Goal: Information Seeking & Learning: Find specific fact

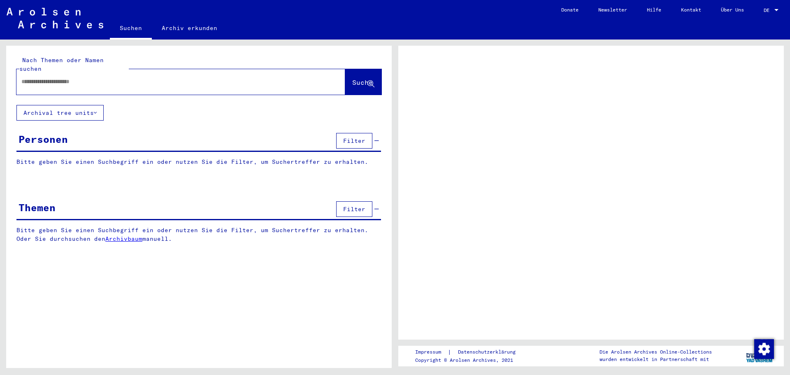
click at [118, 77] on input "text" at bounding box center [173, 81] width 304 height 9
type input "**********"
click at [359, 78] on span "Suche" at bounding box center [362, 82] width 21 height 8
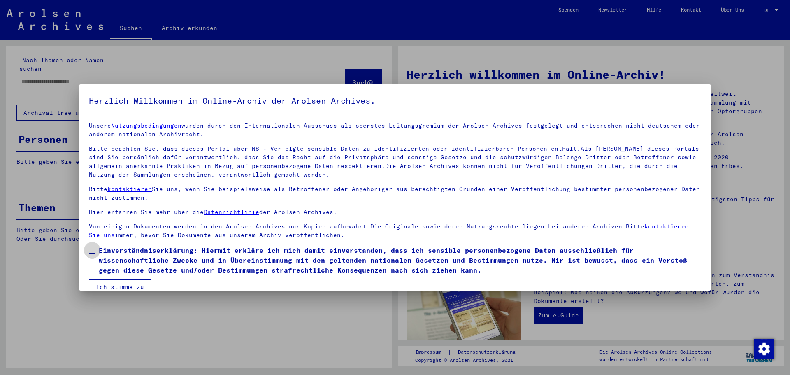
click at [162, 257] on span "Einverständniserklärung: Hiermit erkläre ich mich damit einverstanden, dass ich…" at bounding box center [400, 260] width 603 height 30
click at [116, 276] on mat-checkbox "Einverständniserklärung: Hiermit erkläre ich mich damit einverstanden, dass ich…" at bounding box center [395, 262] width 613 height 34
click at [116, 281] on button "Ich stimme zu" at bounding box center [120, 287] width 62 height 16
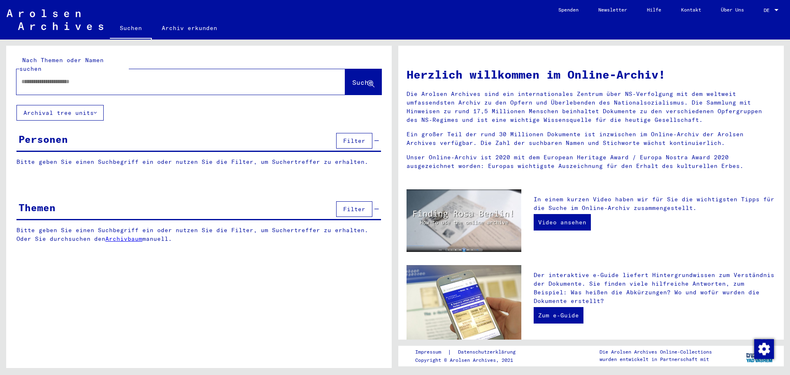
click at [239, 79] on div at bounding box center [168, 81] width 304 height 19
click at [238, 77] on input "text" at bounding box center [170, 81] width 299 height 9
type input "**********"
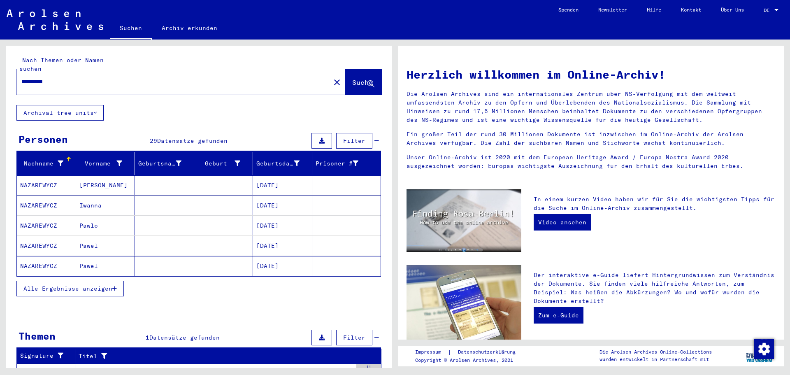
click at [117, 286] on icon "button" at bounding box center [114, 289] width 5 height 6
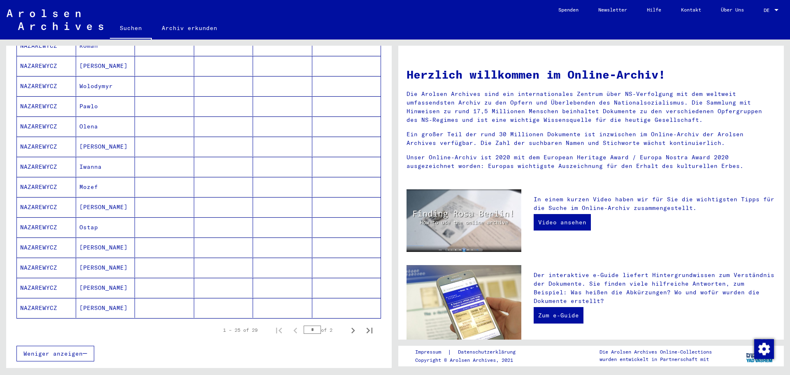
scroll to position [371, 0]
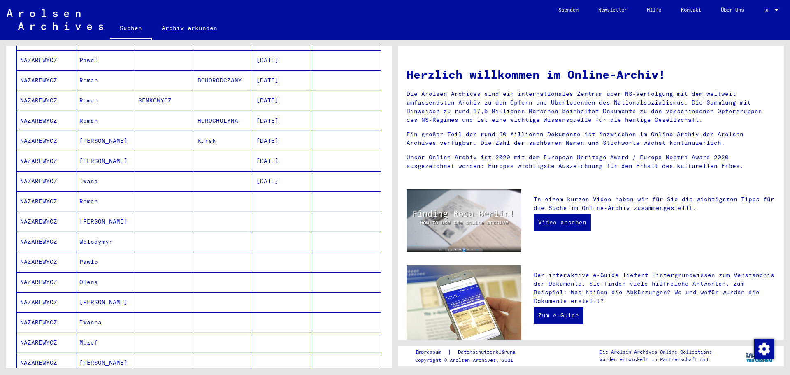
click at [113, 232] on mat-cell "Wolodymyr" at bounding box center [105, 242] width 59 height 20
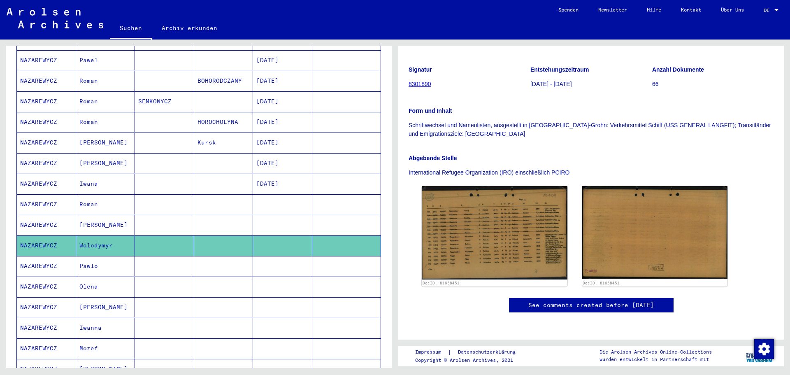
click at [445, 204] on img at bounding box center [495, 232] width 146 height 93
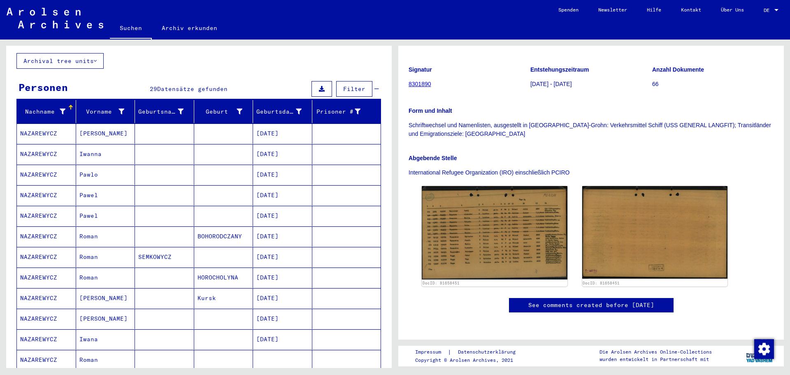
scroll to position [2, 0]
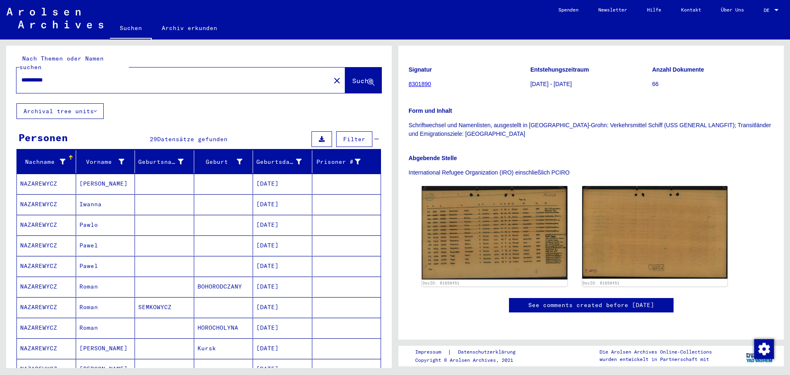
drag, startPoint x: 117, startPoint y: 78, endPoint x: 12, endPoint y: 86, distance: 104.9
click at [12, 86] on div "**********" at bounding box center [199, 73] width 386 height 59
click at [70, 78] on div "**********" at bounding box center [170, 80] width 309 height 19
click at [56, 76] on input "**********" at bounding box center [173, 80] width 304 height 9
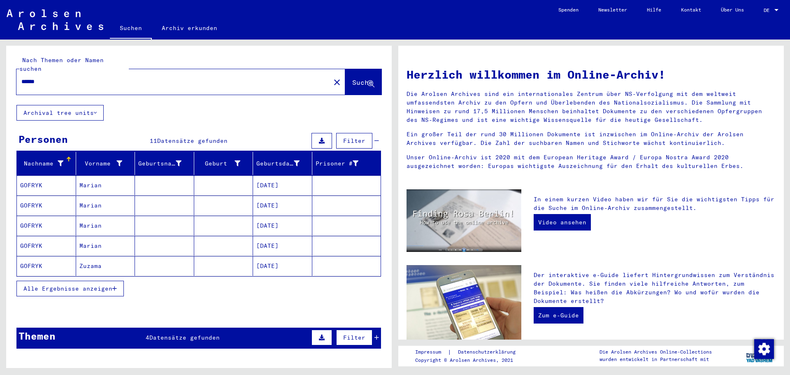
click at [104, 285] on span "Alle Ergebnisse anzeigen" at bounding box center [67, 288] width 89 height 7
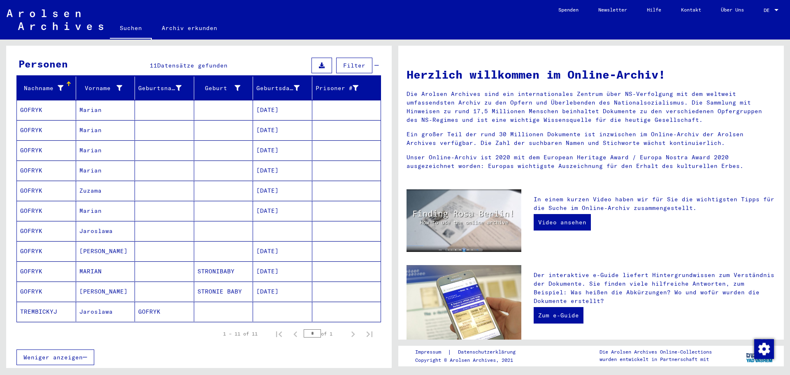
scroll to position [82, 0]
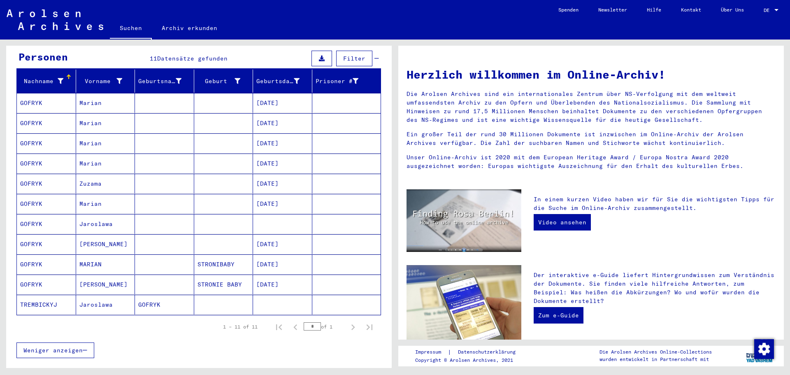
click at [156, 219] on mat-cell at bounding box center [164, 224] width 59 height 20
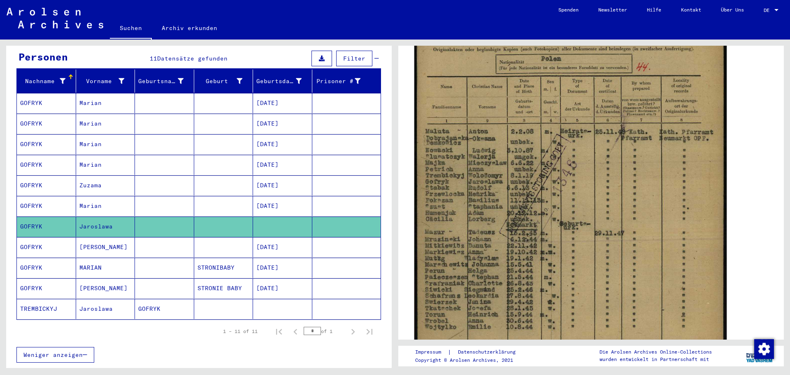
scroll to position [206, 0]
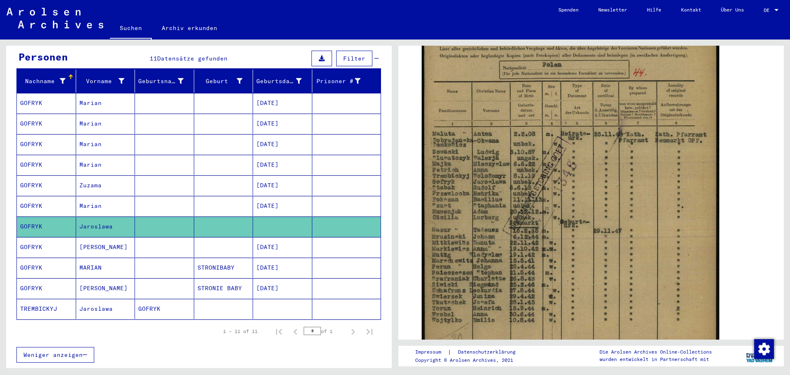
click at [132, 299] on mat-cell "Jaroslawa" at bounding box center [105, 309] width 59 height 20
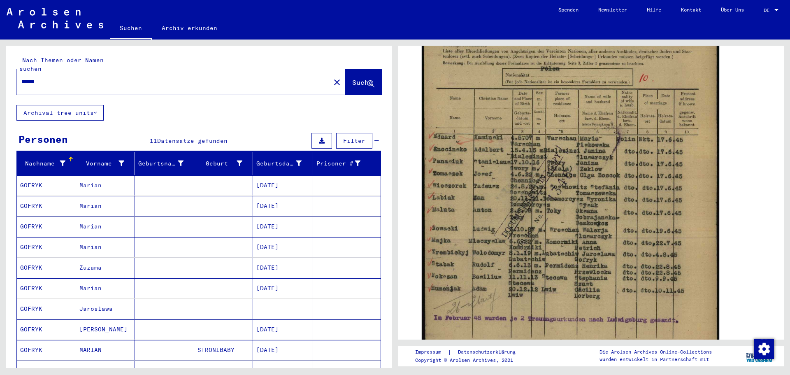
drag, startPoint x: 120, startPoint y: 76, endPoint x: 9, endPoint y: 74, distance: 111.2
click at [13, 73] on div "Nach Themen oder Namen suchen ****** close Suche" at bounding box center [199, 75] width 386 height 59
type input "**********"
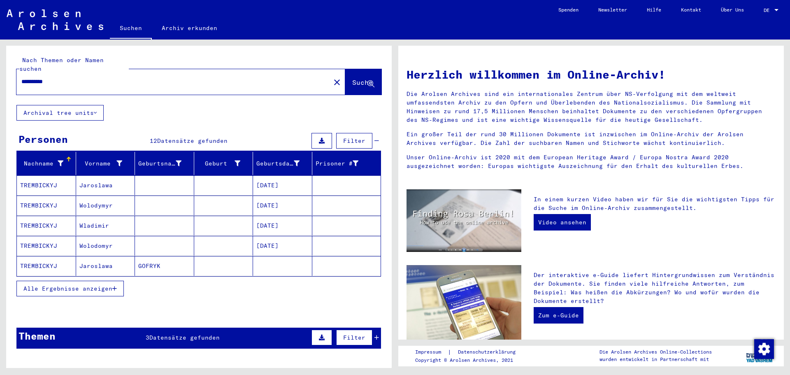
click at [196, 175] on mat-cell at bounding box center [223, 185] width 59 height 20
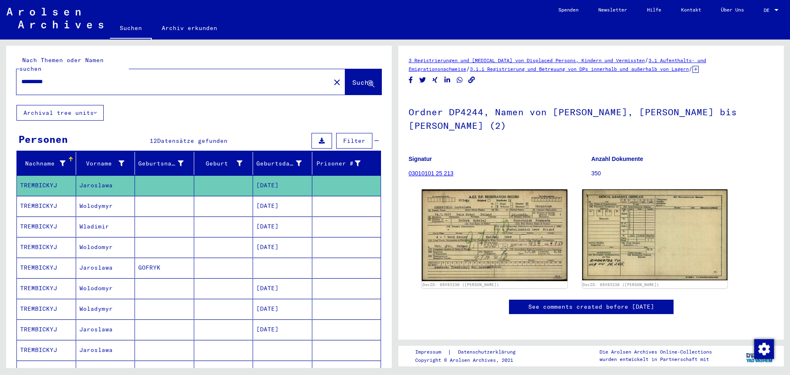
click at [420, 208] on div "DocID: 69493330 ([PERSON_NAME]) DocID: 69493330 ([PERSON_NAME])" at bounding box center [591, 238] width 345 height 105
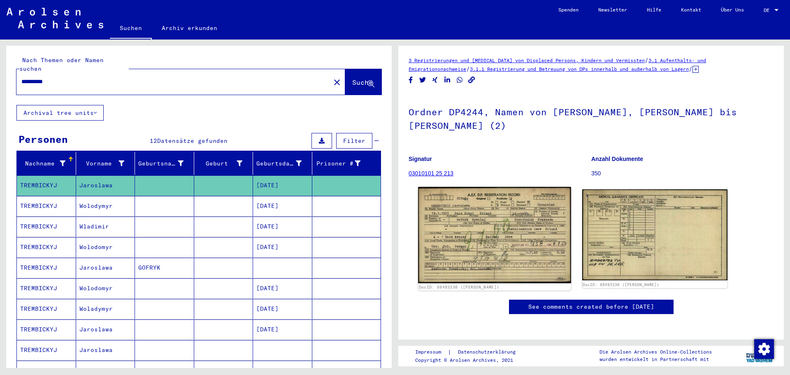
click at [473, 208] on img at bounding box center [494, 235] width 153 height 96
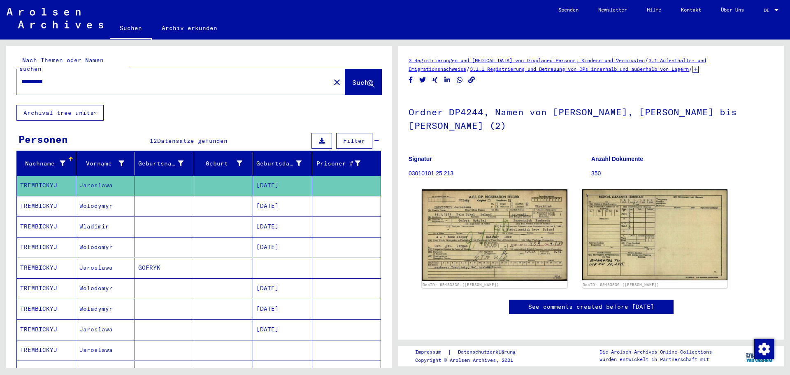
click at [253, 202] on mat-cell "[DATE]" at bounding box center [282, 206] width 59 height 20
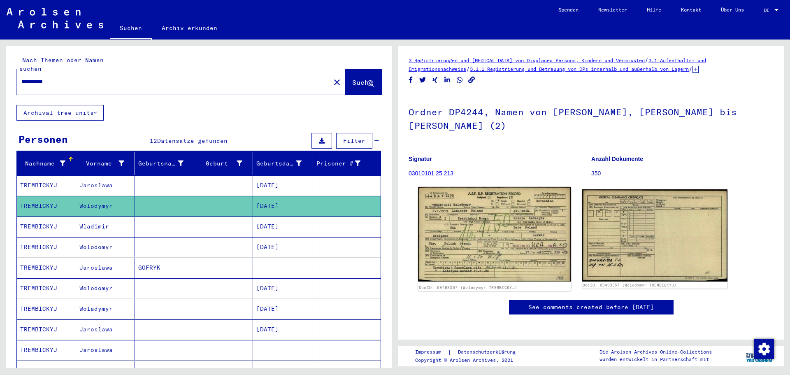
click at [492, 203] on img at bounding box center [494, 234] width 153 height 95
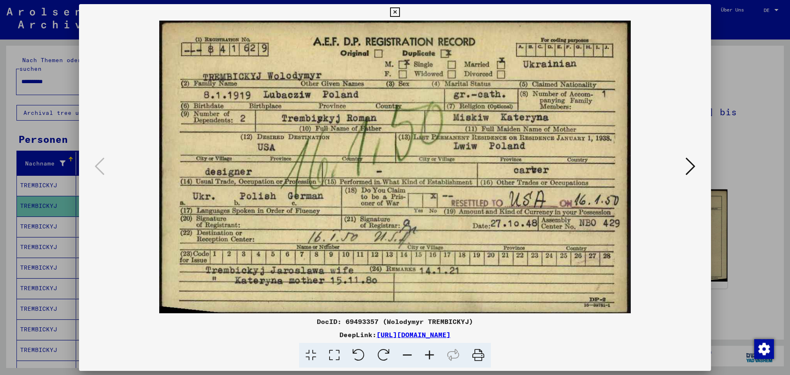
click at [690, 165] on icon at bounding box center [691, 166] width 10 height 20
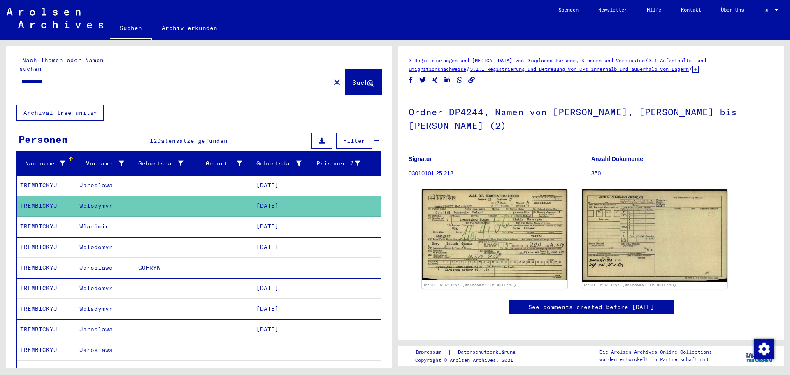
click at [93, 217] on mat-cell "Wladimir" at bounding box center [105, 227] width 59 height 20
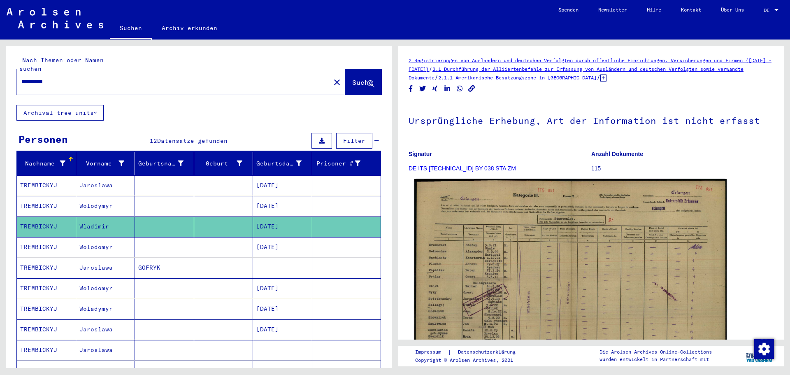
click at [529, 219] on img at bounding box center [571, 289] width 312 height 221
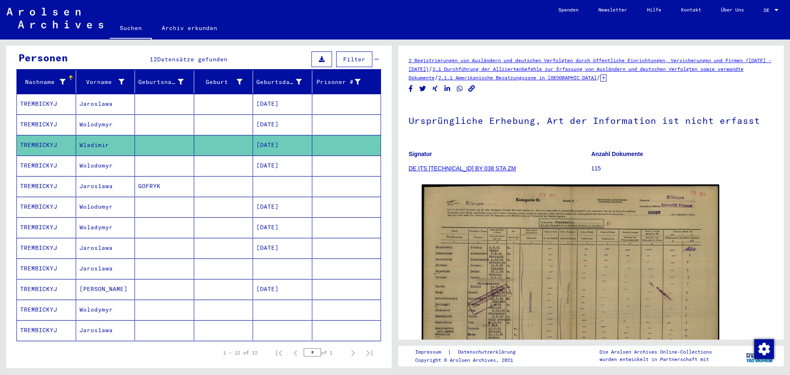
scroll to position [82, 0]
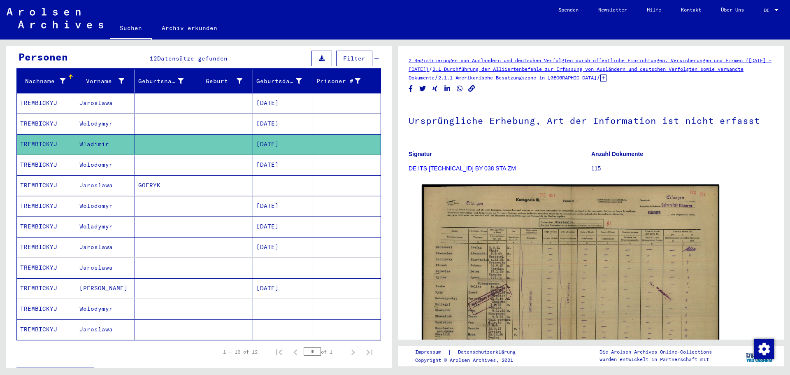
click at [160, 155] on mat-cell at bounding box center [164, 165] width 59 height 20
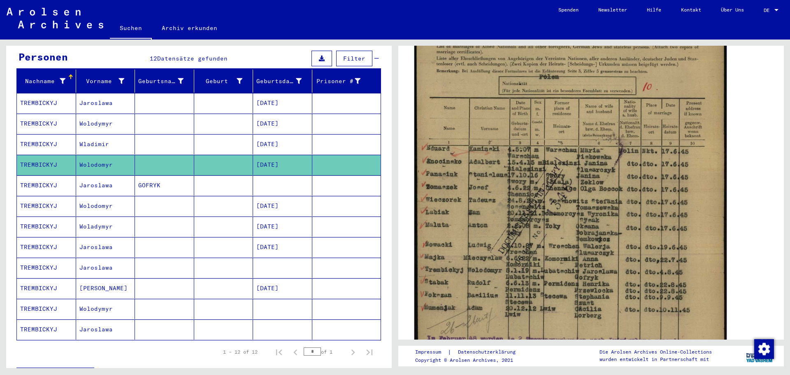
scroll to position [206, 0]
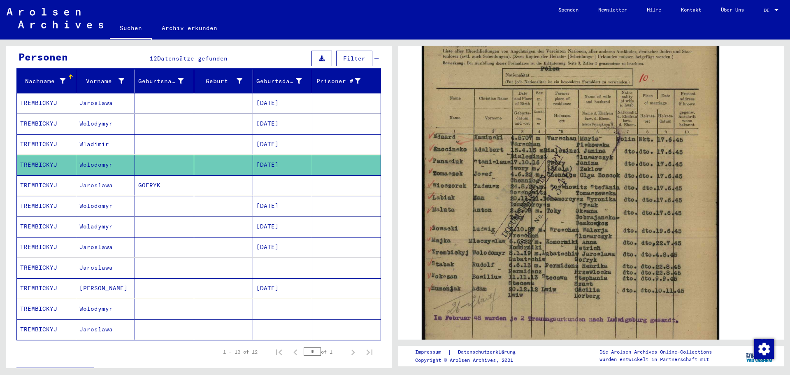
click at [124, 180] on mat-cell "Jaroslawa" at bounding box center [105, 185] width 59 height 20
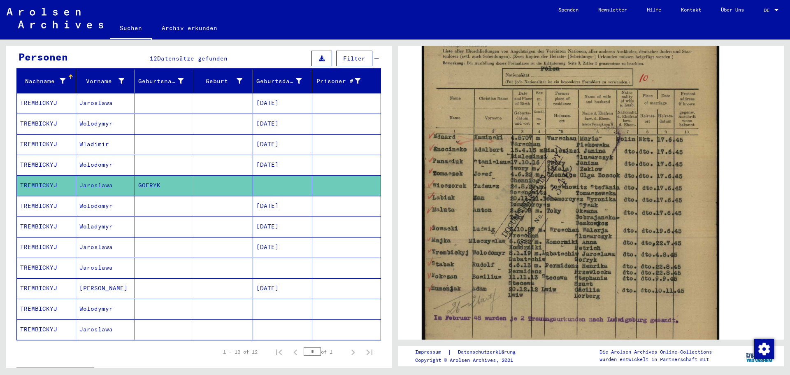
click at [88, 177] on mat-cell "Jaroslawa" at bounding box center [105, 185] width 59 height 20
click at [84, 197] on mat-cell "Wolodomyr" at bounding box center [105, 206] width 59 height 20
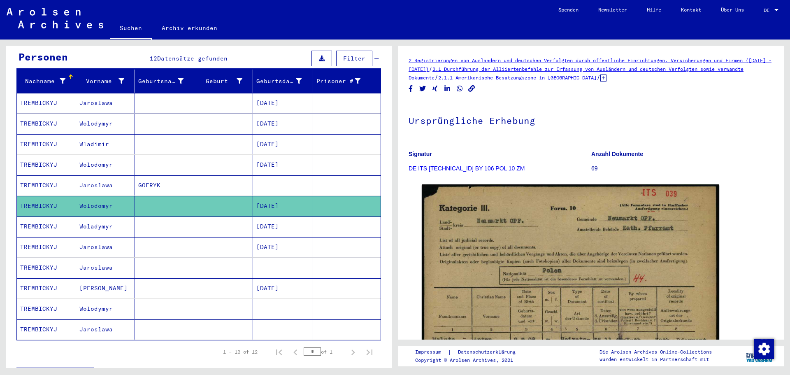
click at [149, 237] on mat-cell at bounding box center [164, 247] width 59 height 20
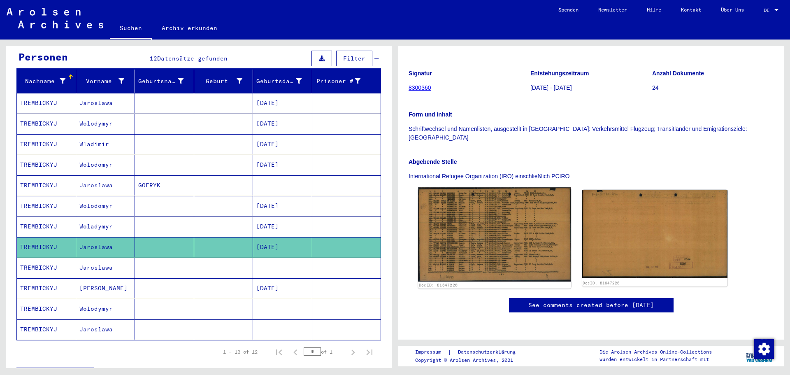
scroll to position [165, 0]
click at [498, 187] on img at bounding box center [494, 234] width 153 height 94
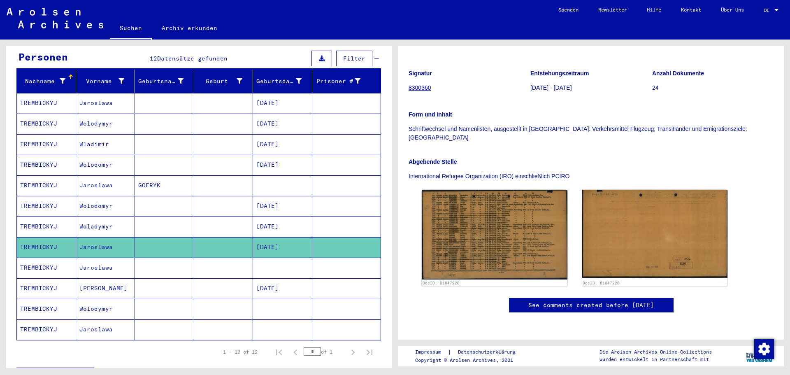
click at [145, 263] on mat-cell at bounding box center [164, 268] width 59 height 20
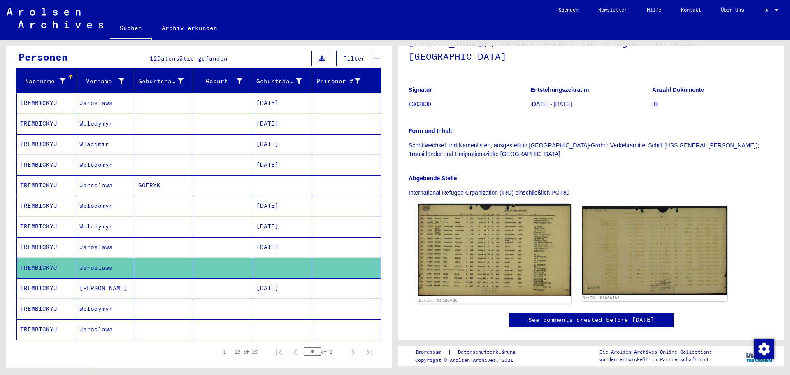
scroll to position [124, 0]
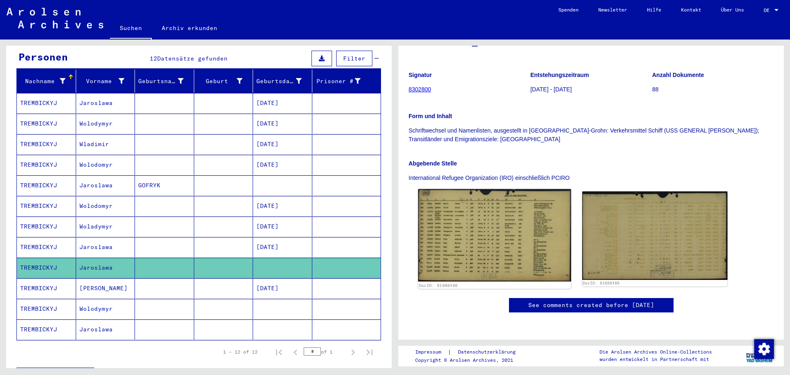
click at [487, 215] on img at bounding box center [494, 235] width 153 height 92
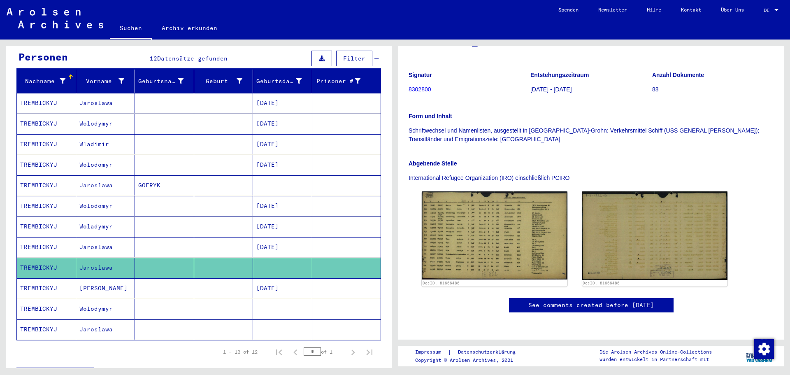
click at [56, 284] on mat-cell "TREMBICKYJ" at bounding box center [46, 288] width 59 height 20
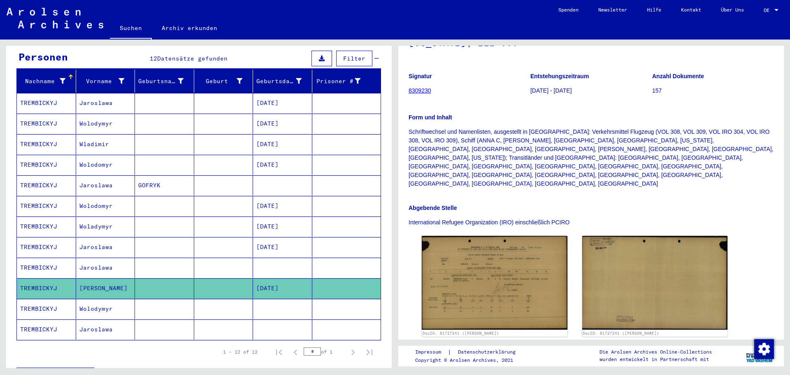
scroll to position [82, 0]
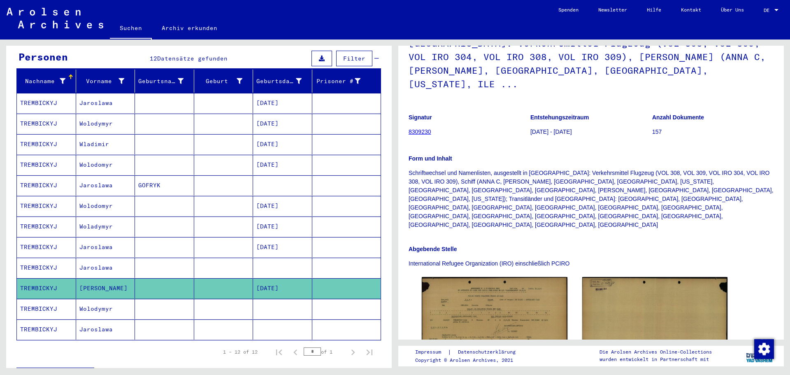
click at [117, 299] on mat-cell "Wolodymyr" at bounding box center [105, 309] width 59 height 20
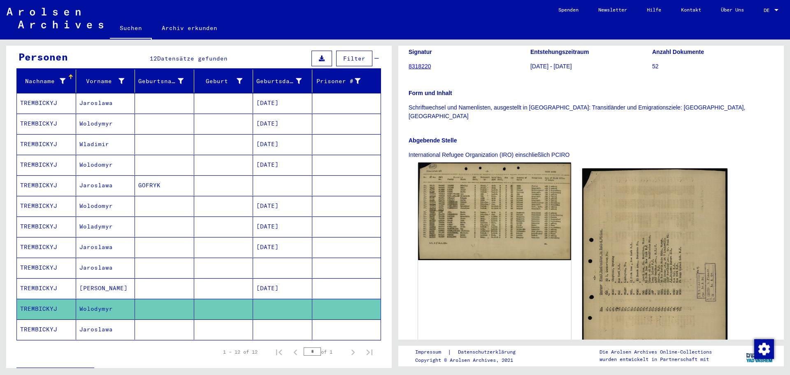
scroll to position [124, 0]
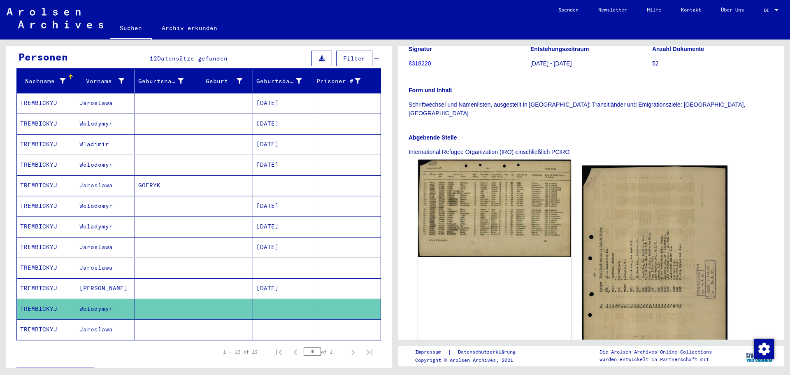
click at [481, 207] on img at bounding box center [494, 209] width 153 height 98
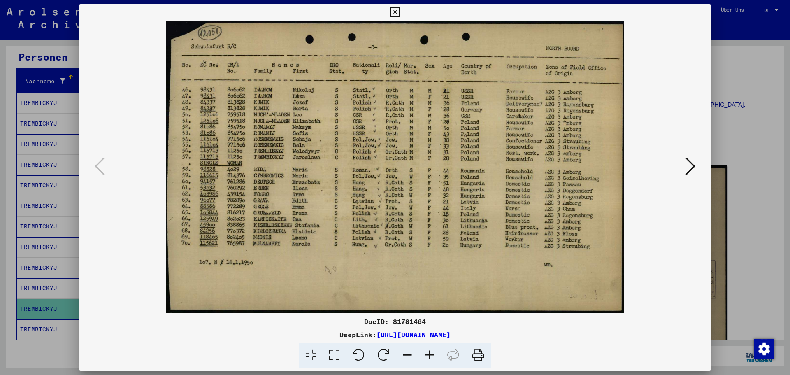
click at [687, 168] on icon at bounding box center [691, 166] width 10 height 20
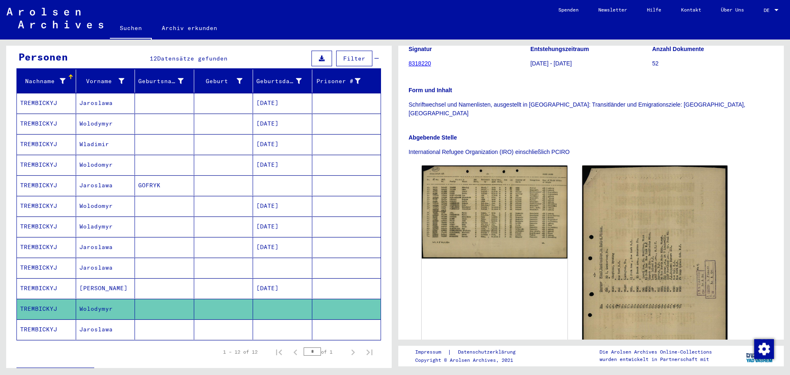
click at [86, 319] on mat-cell "Jaroslawa" at bounding box center [105, 329] width 59 height 20
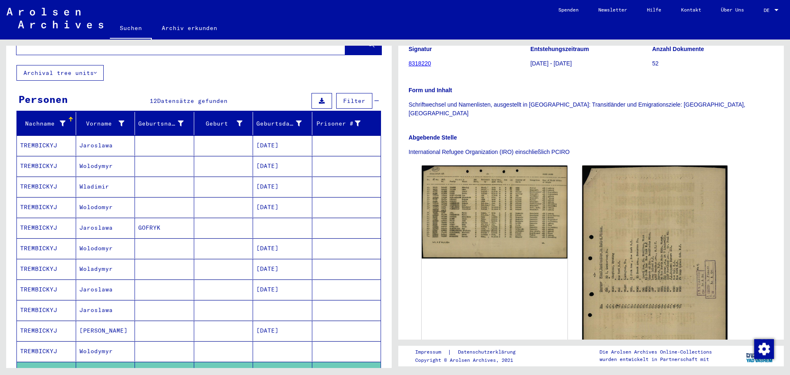
scroll to position [0, 0]
